Goal: Transaction & Acquisition: Obtain resource

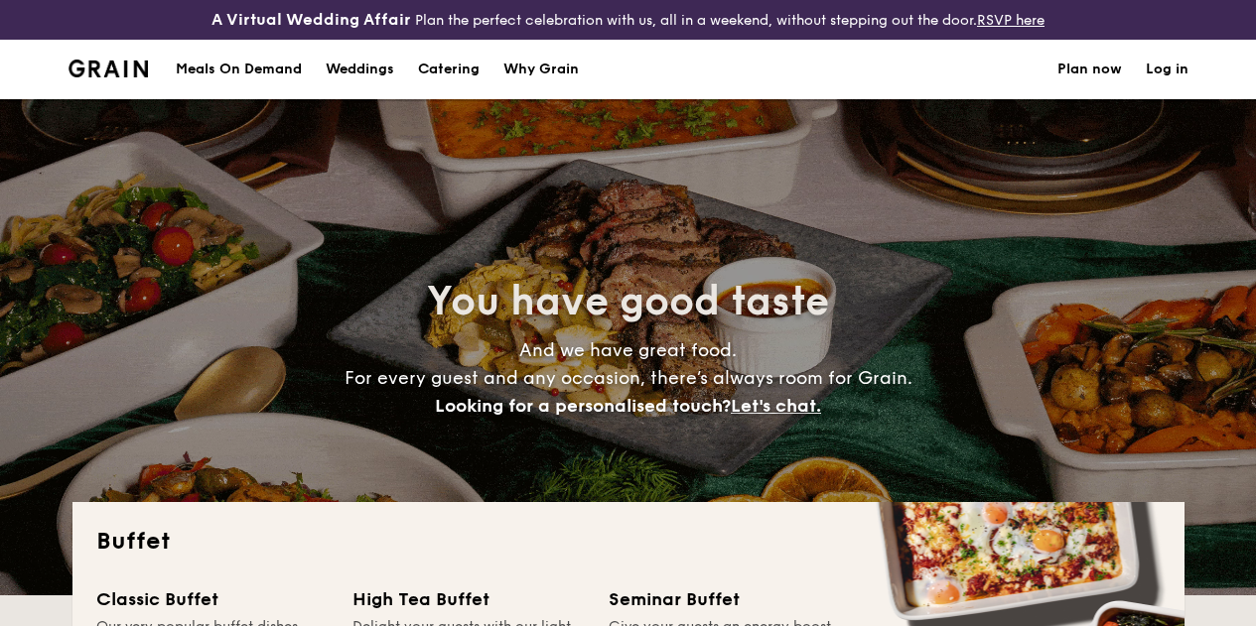
select select
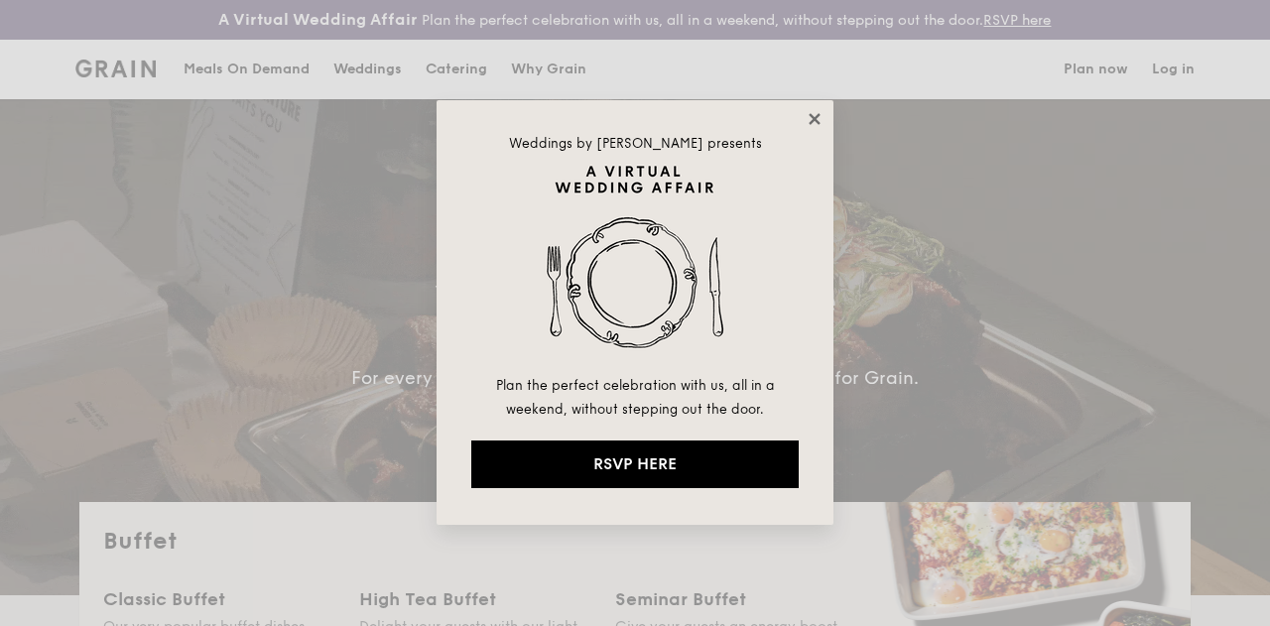
click at [808, 121] on icon at bounding box center [815, 119] width 18 height 18
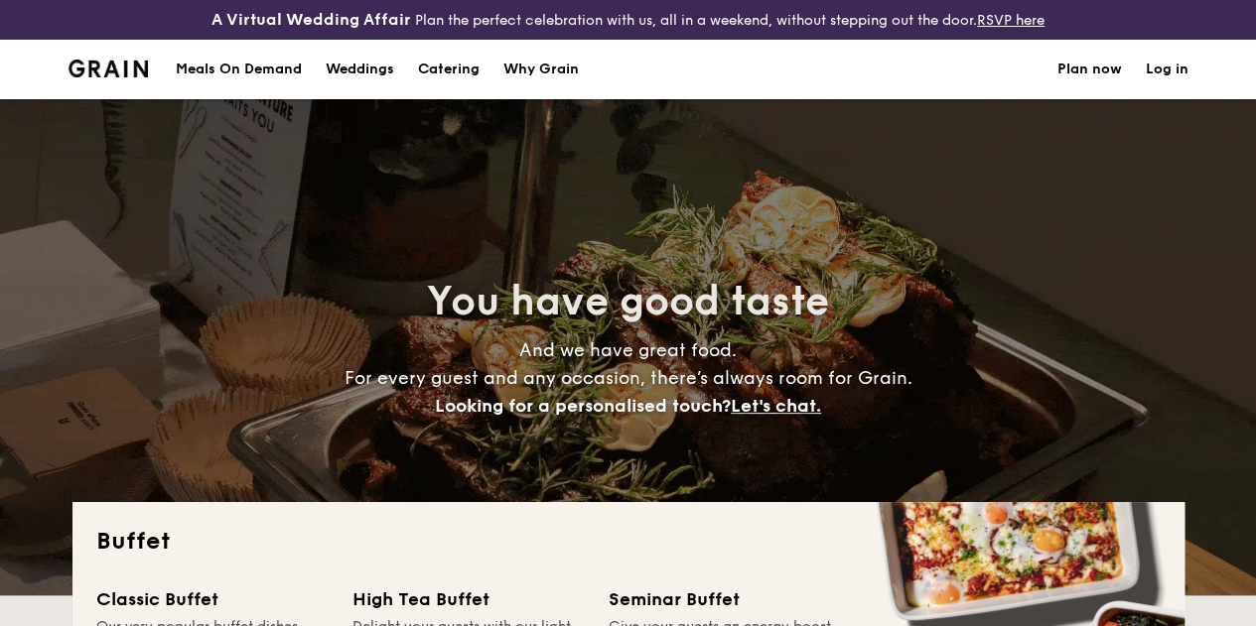
click at [272, 86] on div "Meals On Demand" at bounding box center [239, 70] width 126 height 60
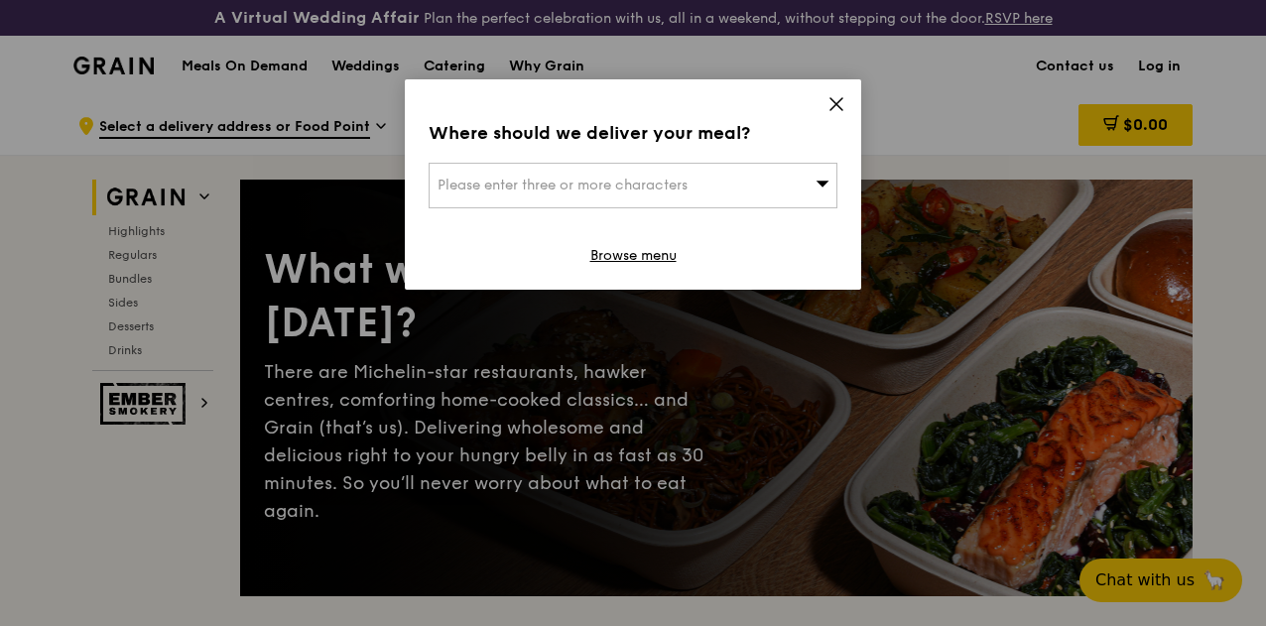
click at [755, 182] on div "Please enter three or more characters" at bounding box center [633, 186] width 409 height 46
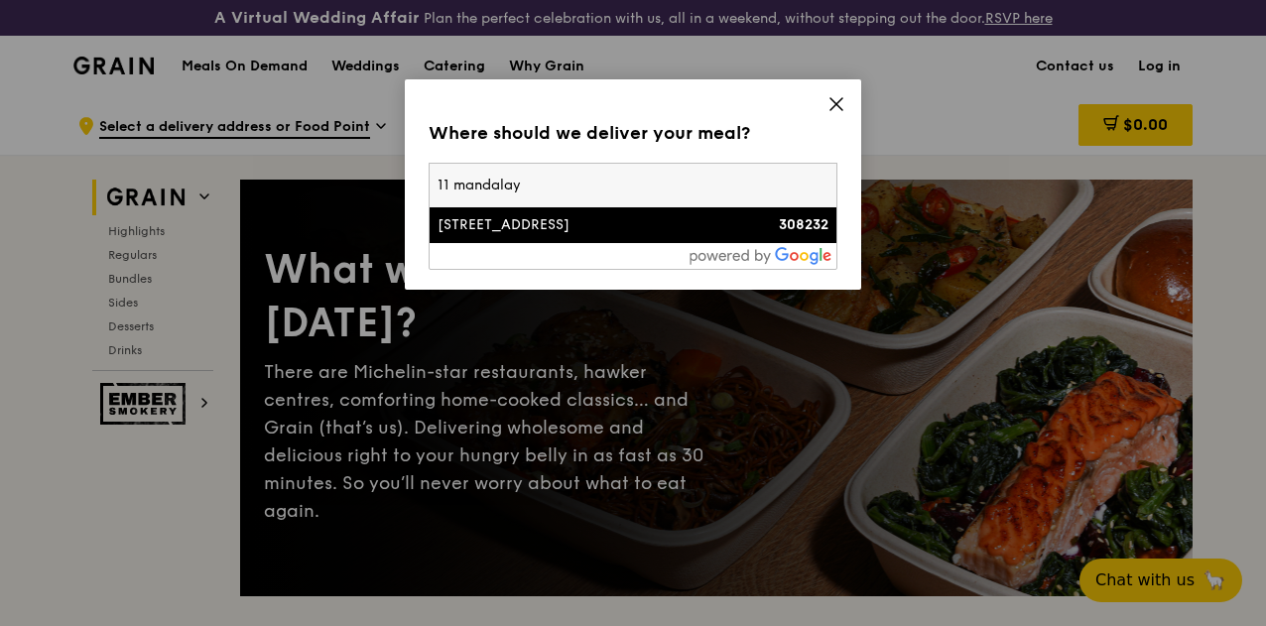
type input "11 mandalay"
click at [657, 219] on div "11 Mandalay Road" at bounding box center [585, 225] width 294 height 20
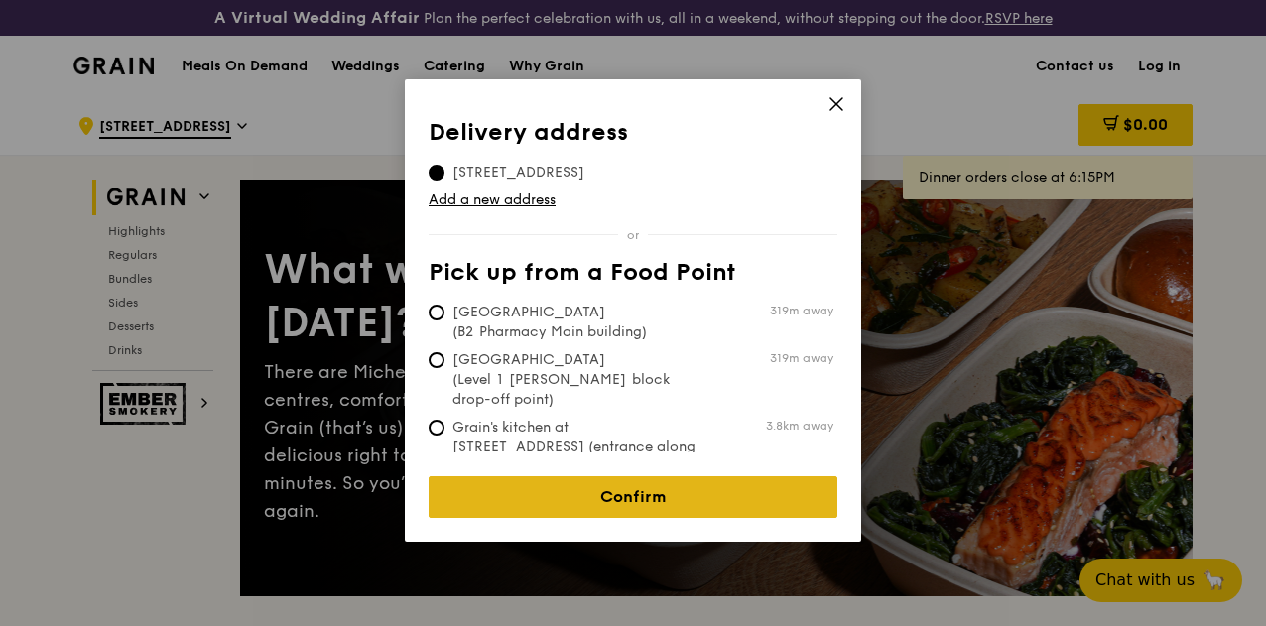
click at [639, 477] on link "Confirm" at bounding box center [633, 497] width 409 height 42
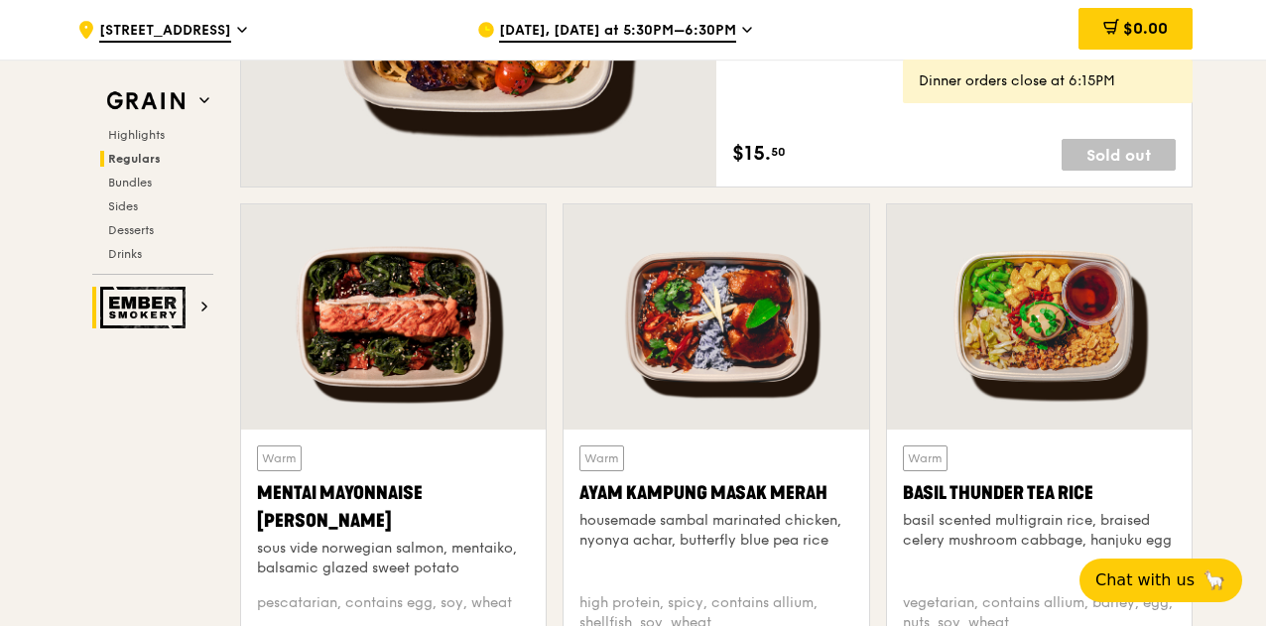
scroll to position [1886, 0]
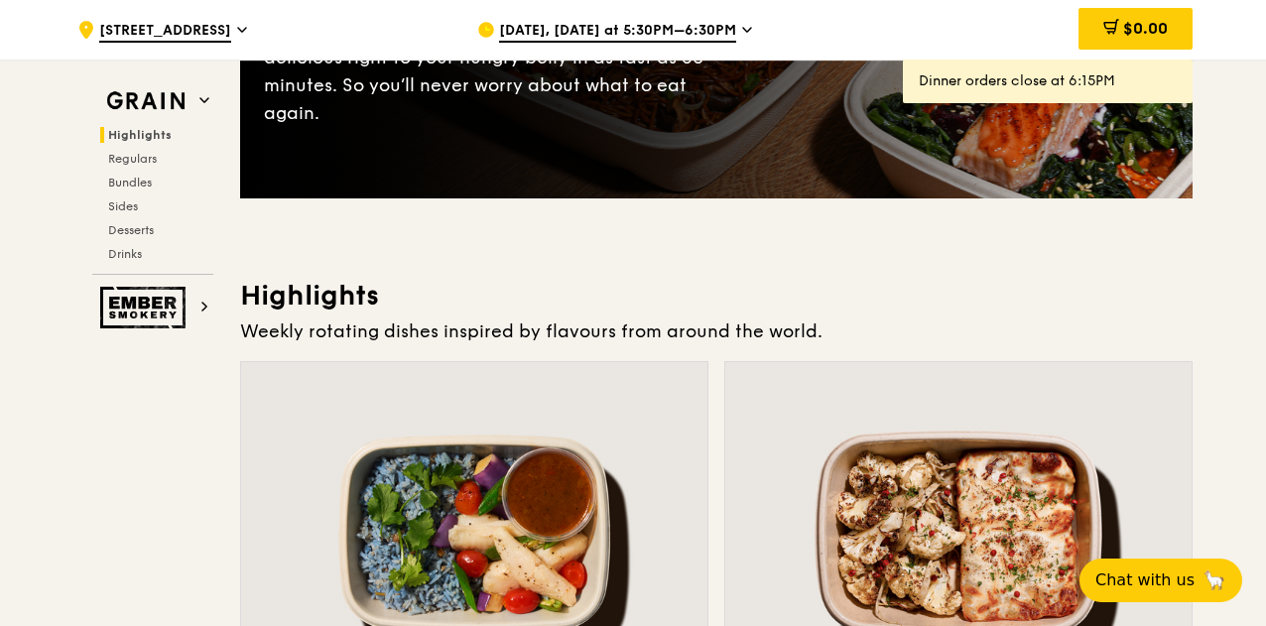
scroll to position [0, 0]
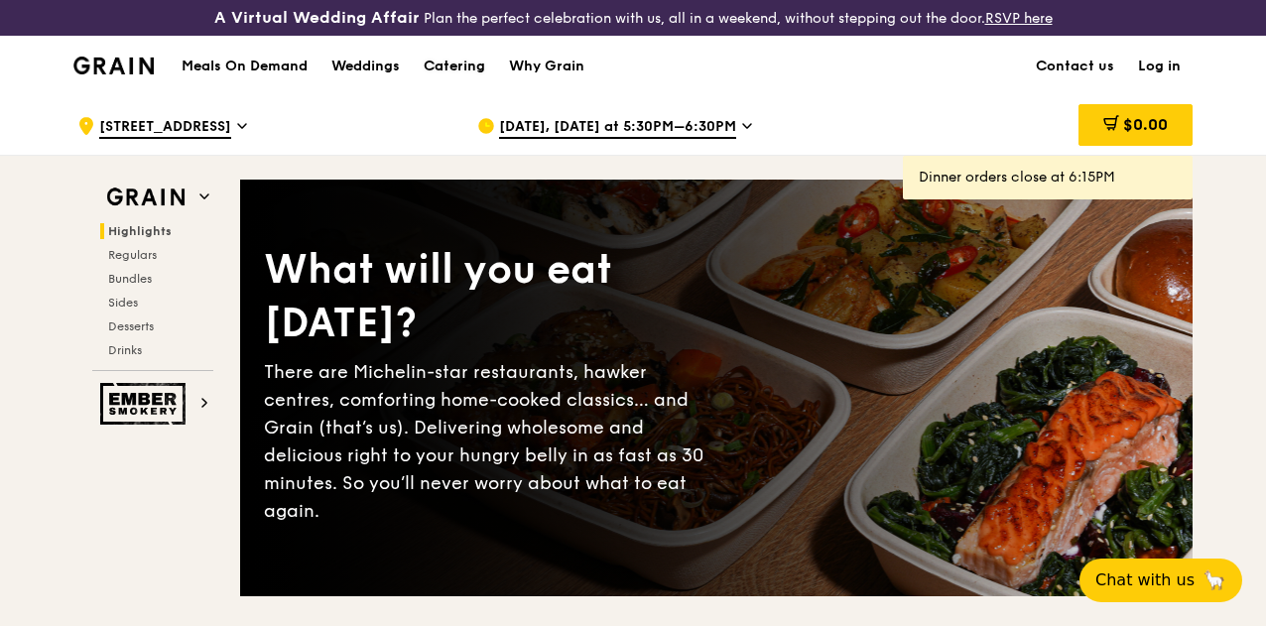
click at [454, 82] on div "Catering" at bounding box center [455, 67] width 62 height 60
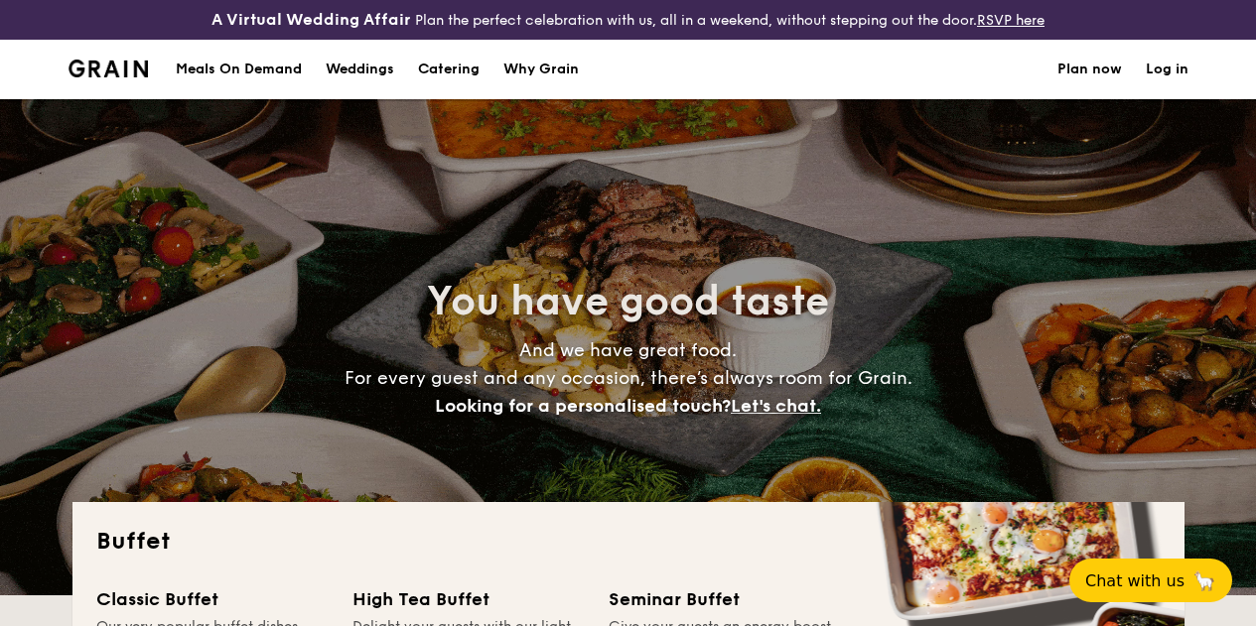
select select
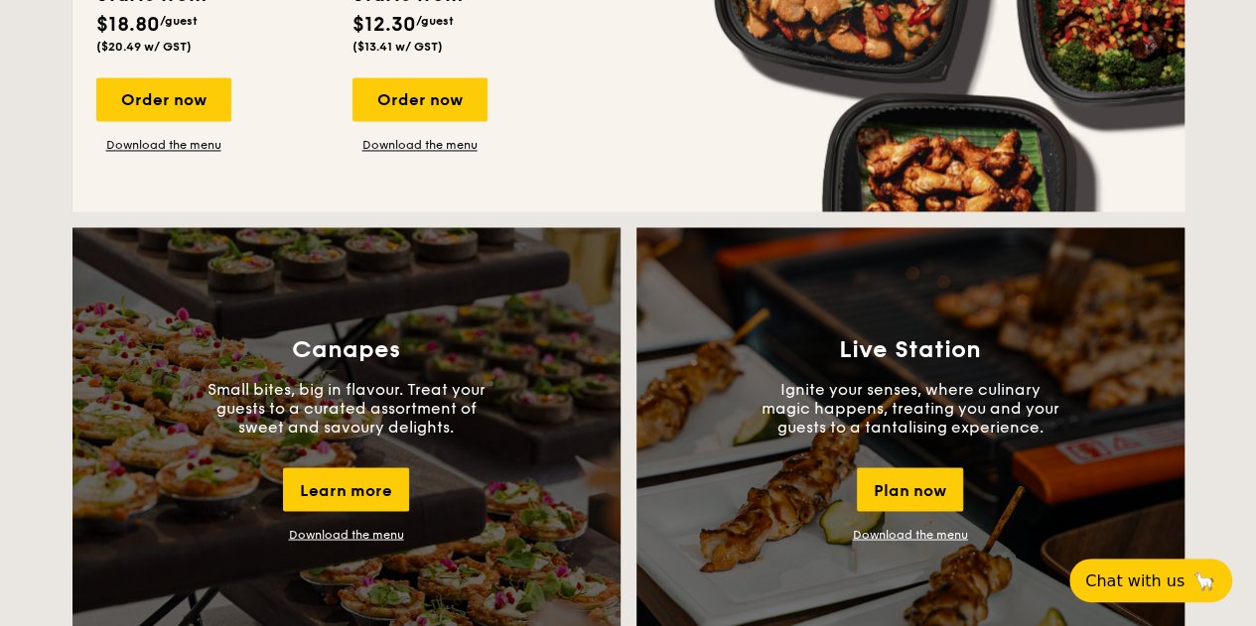
scroll to position [1092, 0]
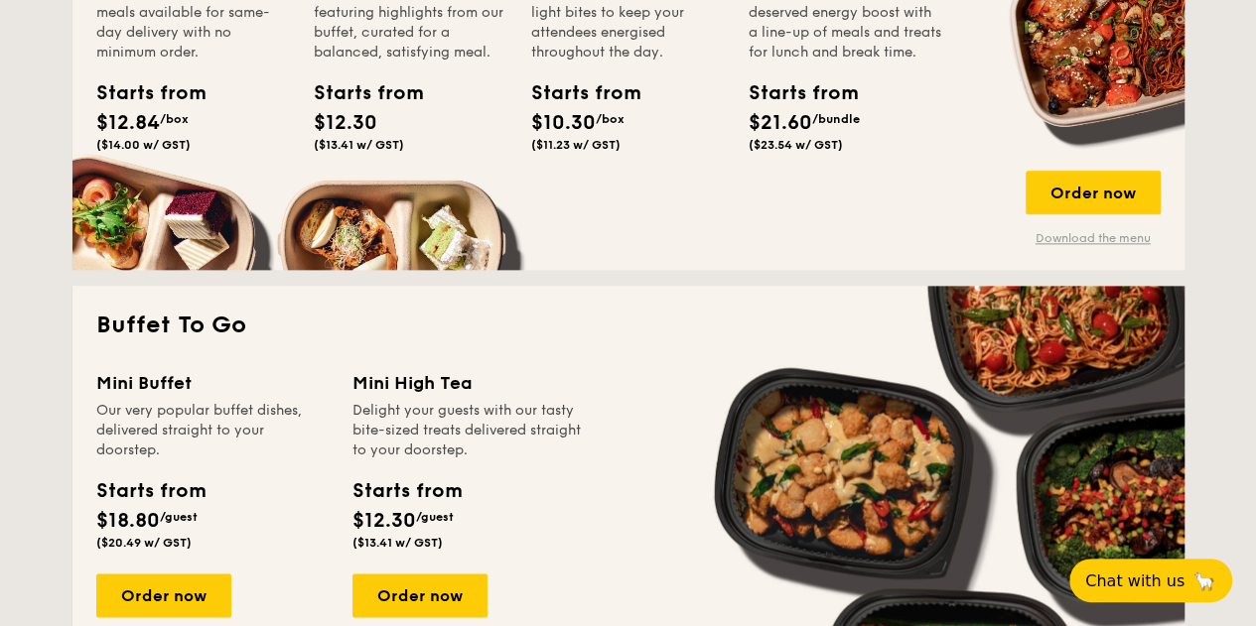
click at [1092, 246] on link "Download the menu" at bounding box center [1092, 238] width 135 height 16
